Goal: Task Accomplishment & Management: Manage account settings

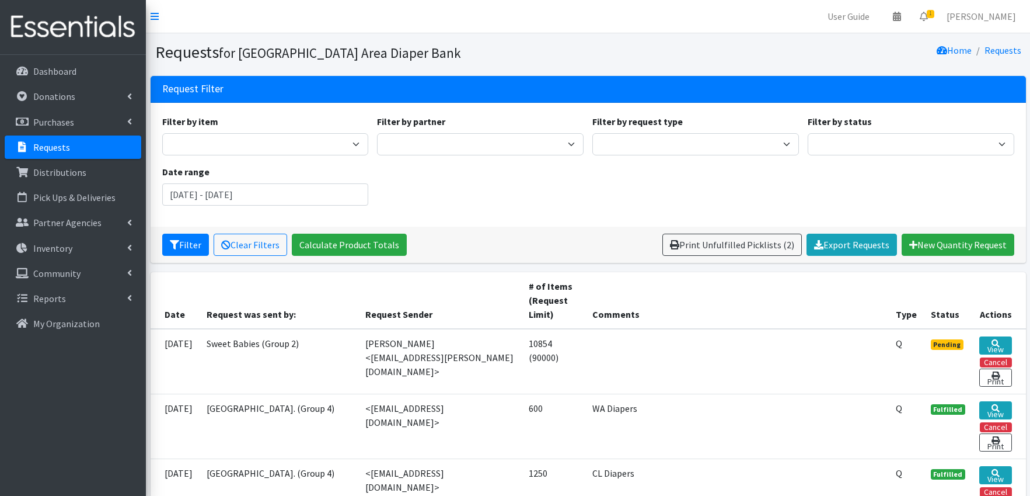
click at [58, 144] on p "Requests" at bounding box center [51, 147] width 37 height 12
